Goal: Information Seeking & Learning: Understand process/instructions

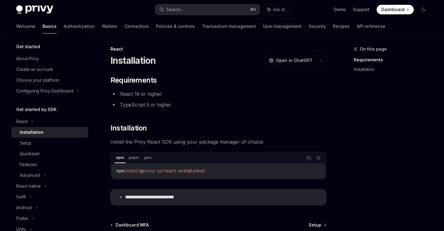
click at [31, 8] on img at bounding box center [34, 9] width 37 height 8
type textarea "*"
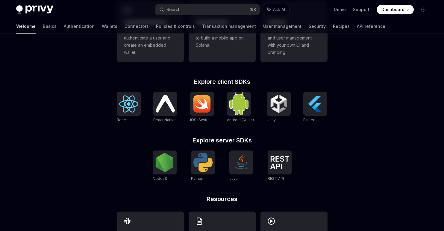
scroll to position [211, 0]
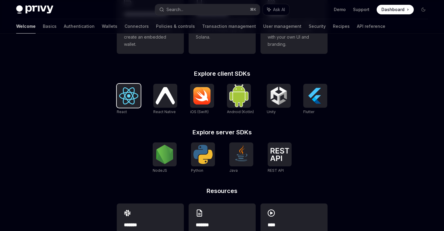
click at [126, 95] on img at bounding box center [128, 95] width 19 height 17
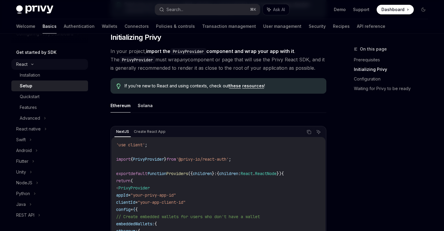
scroll to position [58, 0]
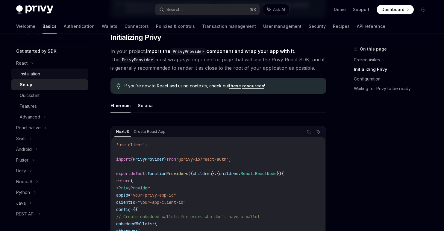
click at [42, 75] on div "Installation" at bounding box center [52, 73] width 65 height 7
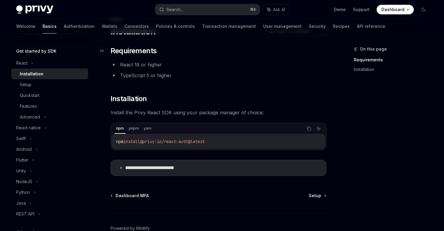
scroll to position [30, 0]
click at [180, 141] on span "@privy-io/react-auth@latest" at bounding box center [172, 141] width 65 height 5
copy div "npm install @privy-io/react-auth@latest"
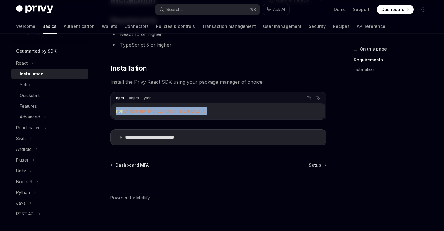
scroll to position [63, 0]
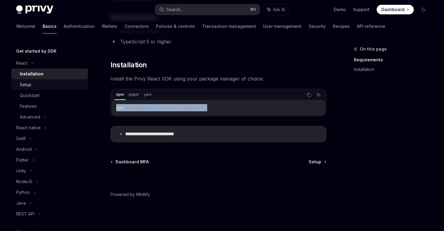
click at [52, 80] on link "Setup" at bounding box center [49, 84] width 77 height 11
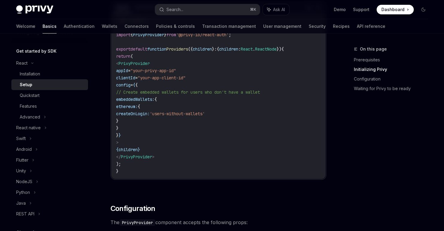
scroll to position [242, 0]
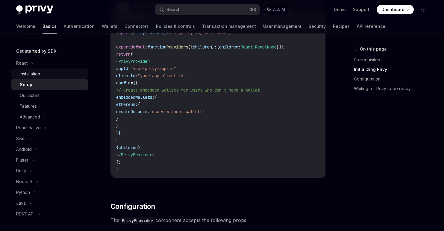
click at [67, 78] on link "Installation" at bounding box center [49, 74] width 77 height 11
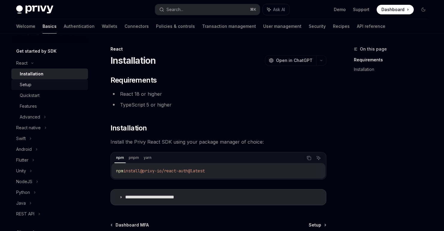
click at [45, 86] on div "Setup" at bounding box center [52, 84] width 65 height 7
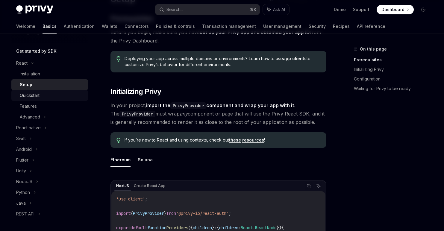
scroll to position [63, 0]
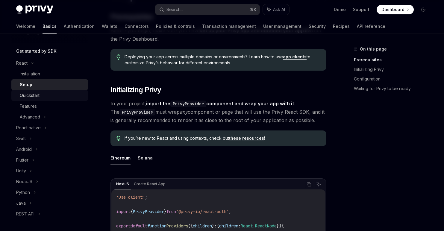
click at [49, 94] on div "Quickstart" at bounding box center [52, 95] width 65 height 7
type textarea "*"
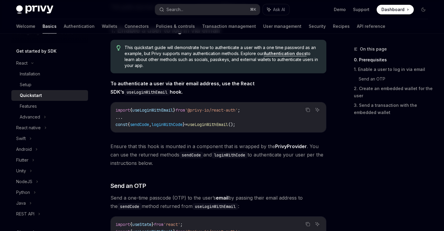
scroll to position [107, 0]
